Goal: Find specific page/section: Find specific page/section

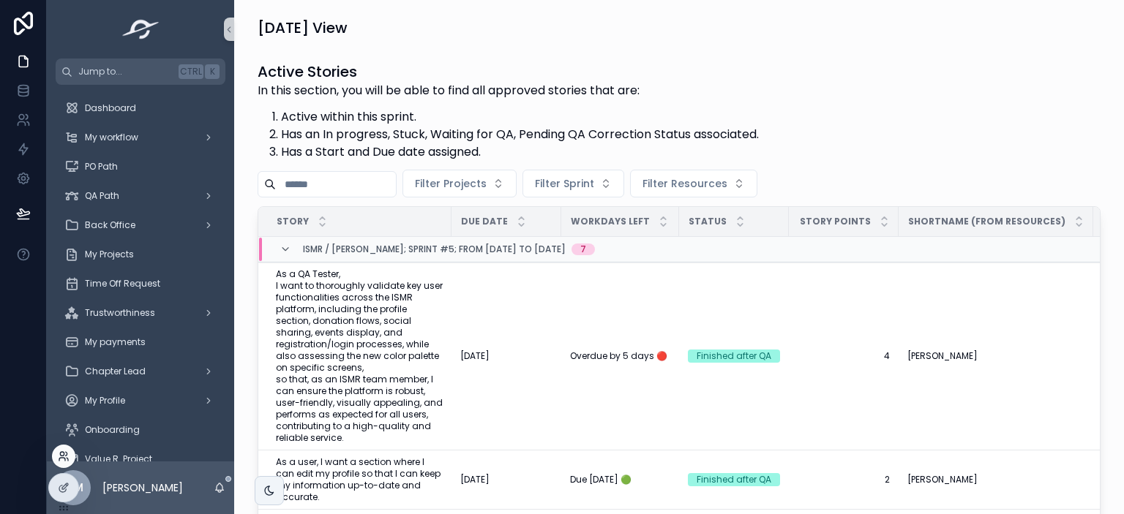
drag, startPoint x: 67, startPoint y: 445, endPoint x: 64, endPoint y: 462, distance: 17.1
click at [64, 462] on div at bounding box center [63, 456] width 23 height 23
click at [64, 462] on icon at bounding box center [64, 457] width 12 height 12
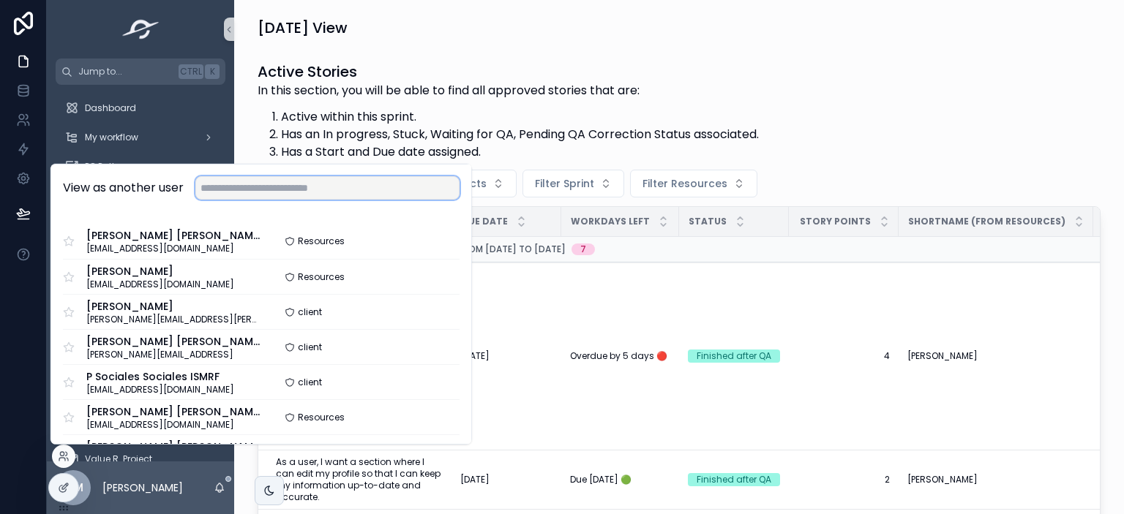
click at [291, 187] on input "text" at bounding box center [327, 187] width 264 height 23
type input "*"
click at [434, 375] on button "Select" at bounding box center [439, 382] width 40 height 21
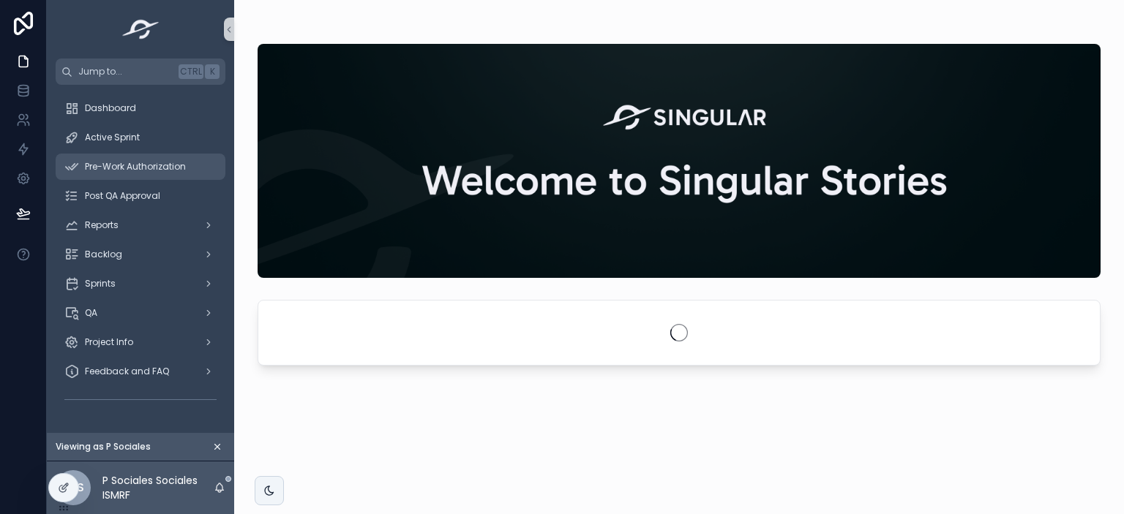
click at [132, 167] on span "Pre-Work Authorization" at bounding box center [135, 167] width 101 height 12
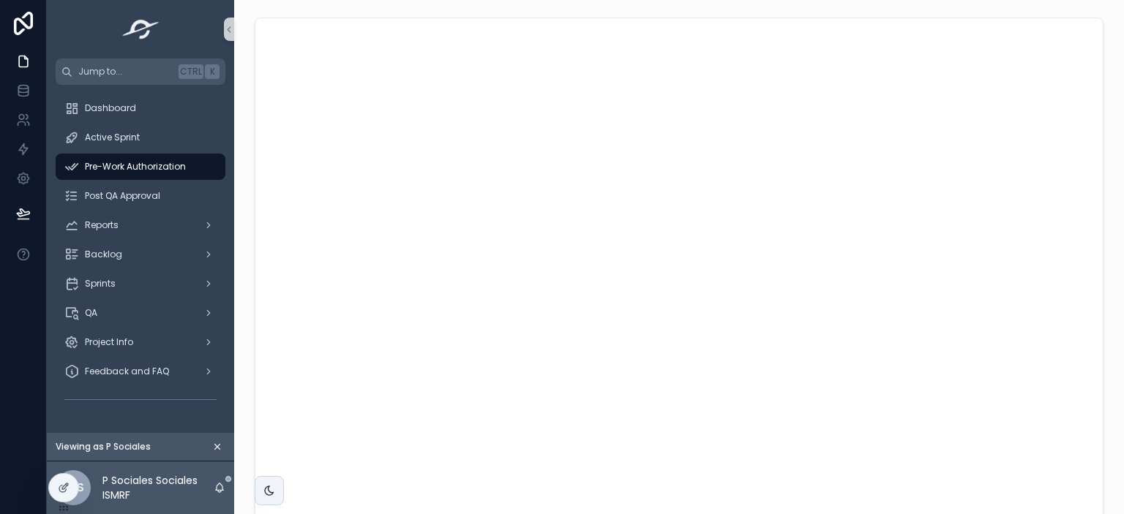
click at [177, 169] on span "Pre-Work Authorization" at bounding box center [135, 167] width 101 height 12
click at [143, 135] on div "Active Sprint" at bounding box center [140, 137] width 152 height 23
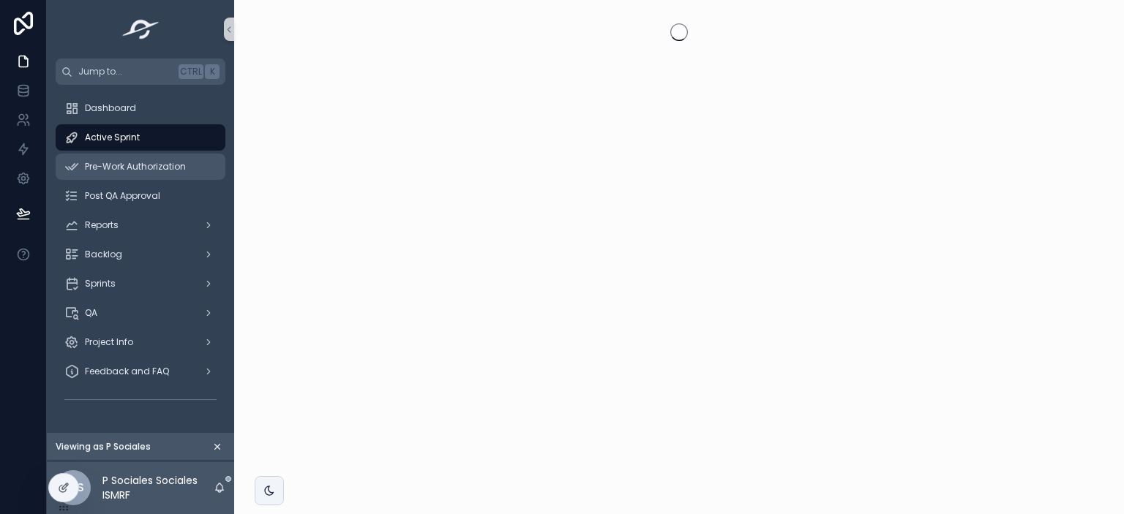
click at [148, 168] on span "Pre-Work Authorization" at bounding box center [135, 167] width 101 height 12
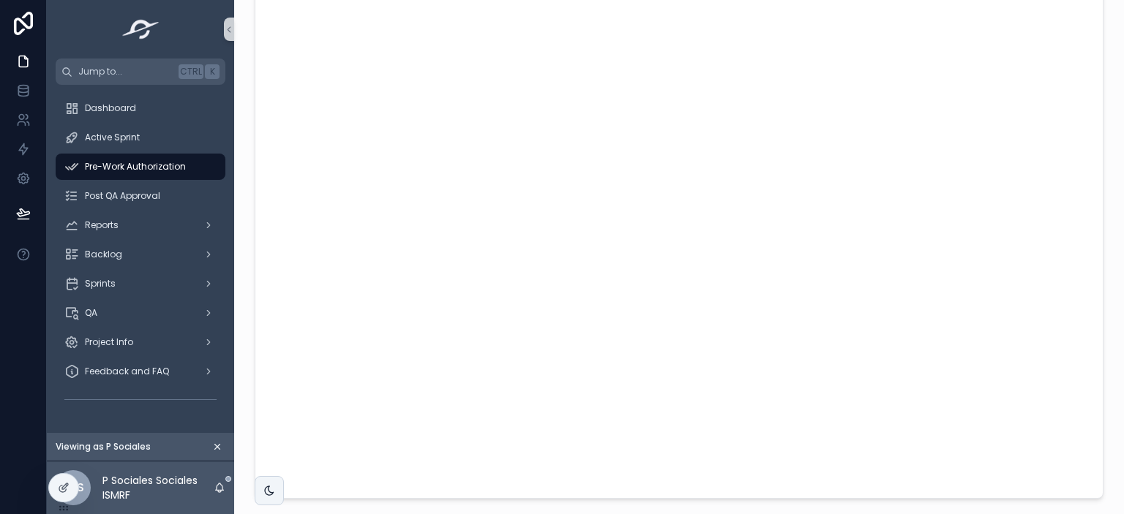
scroll to position [108, 0]
